Goal: Browse casually

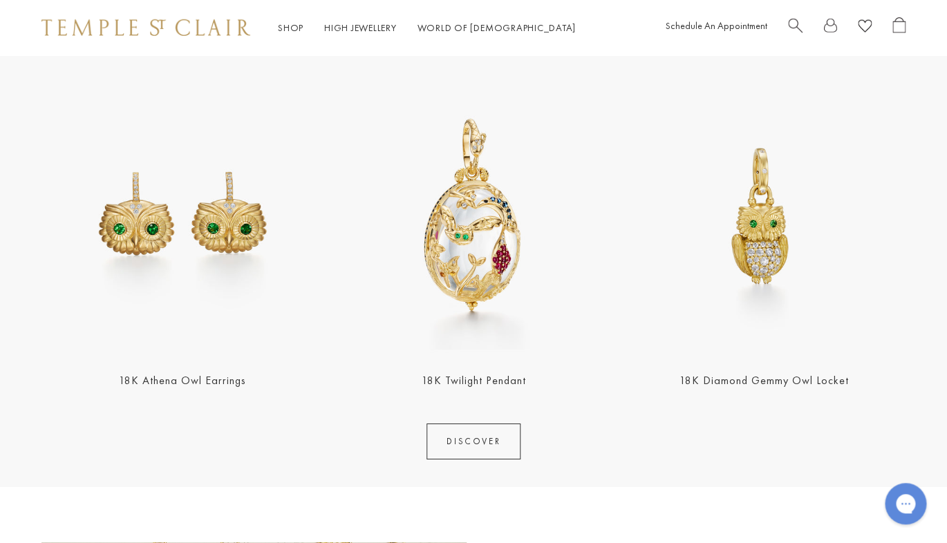
scroll to position [1486, 0]
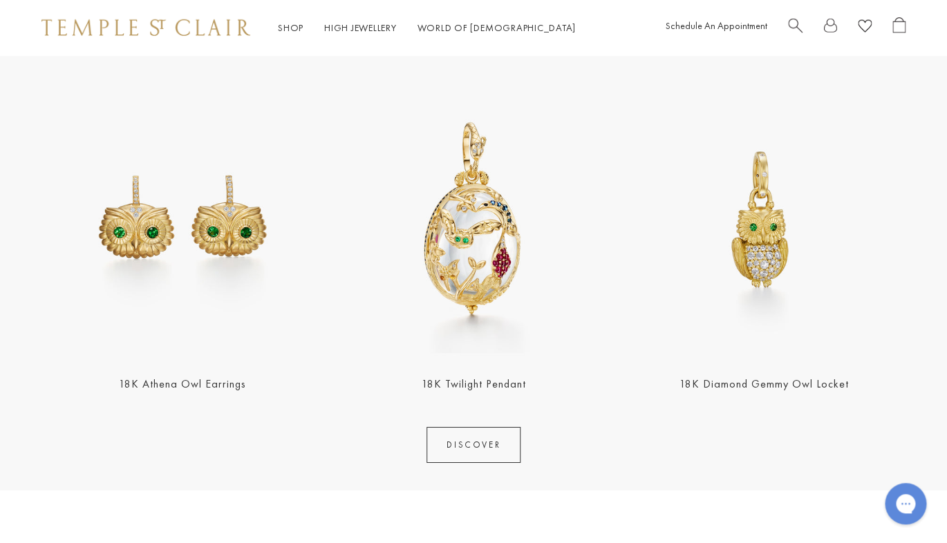
click at [483, 441] on link "DISCOVER" at bounding box center [474, 445] width 94 height 36
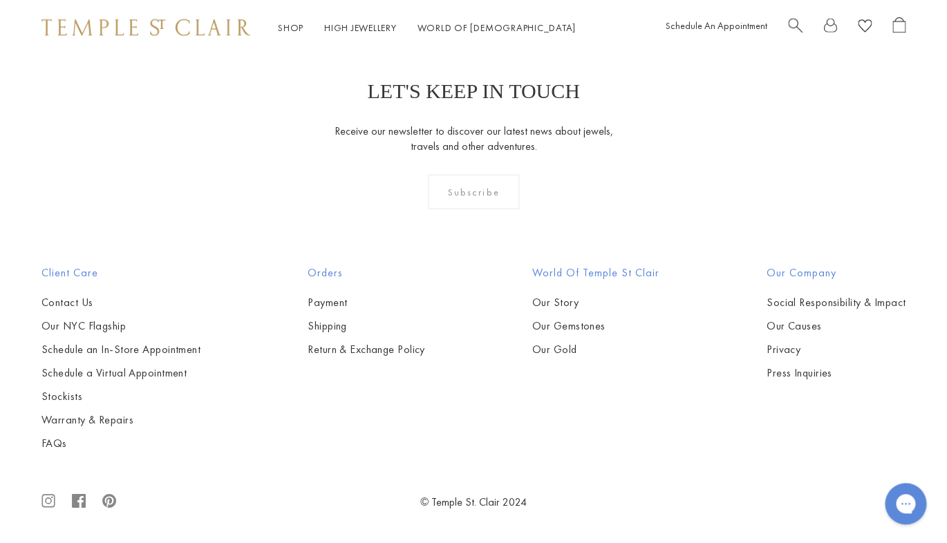
scroll to position [1335, 0]
click at [0, 0] on img at bounding box center [0, 0] width 0 height 0
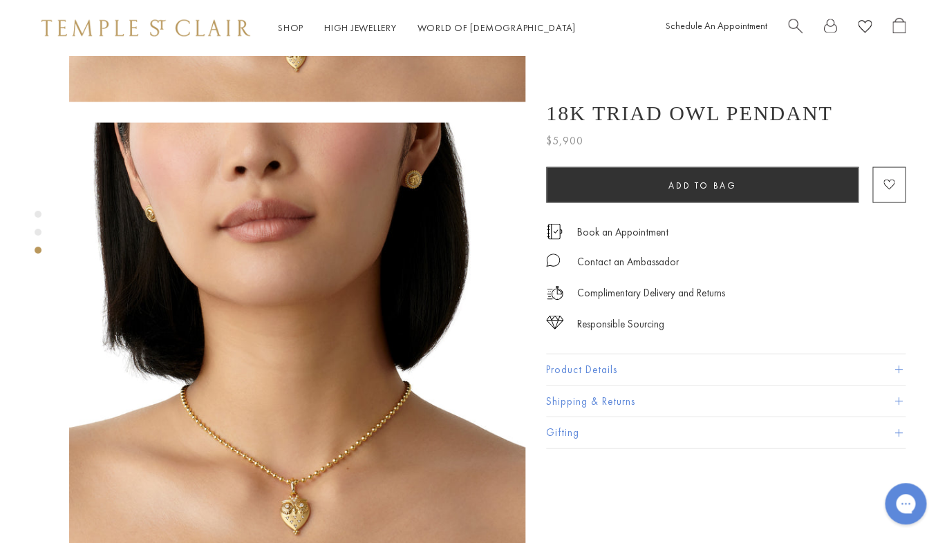
scroll to position [889, 0]
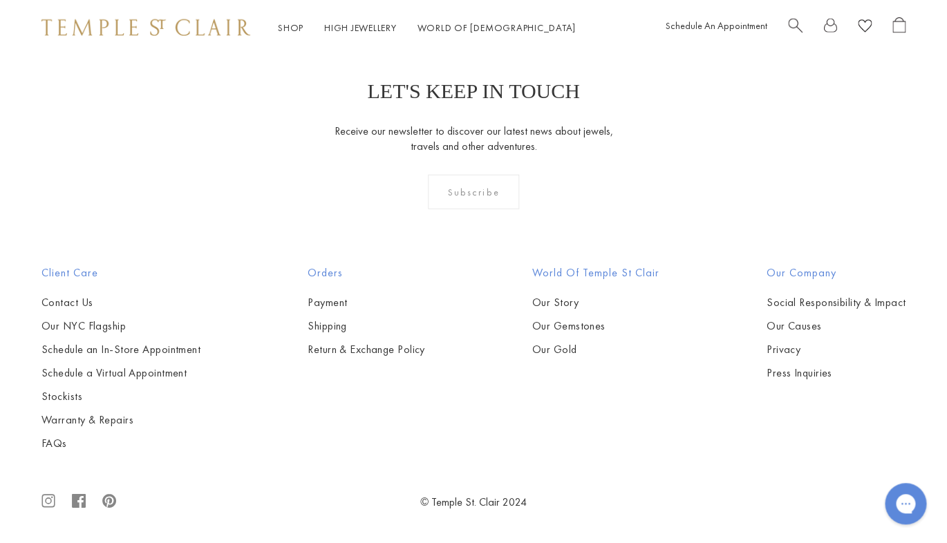
scroll to position [1820, 0]
click at [0, 0] on img at bounding box center [0, 0] width 0 height 0
